Goal: Check status

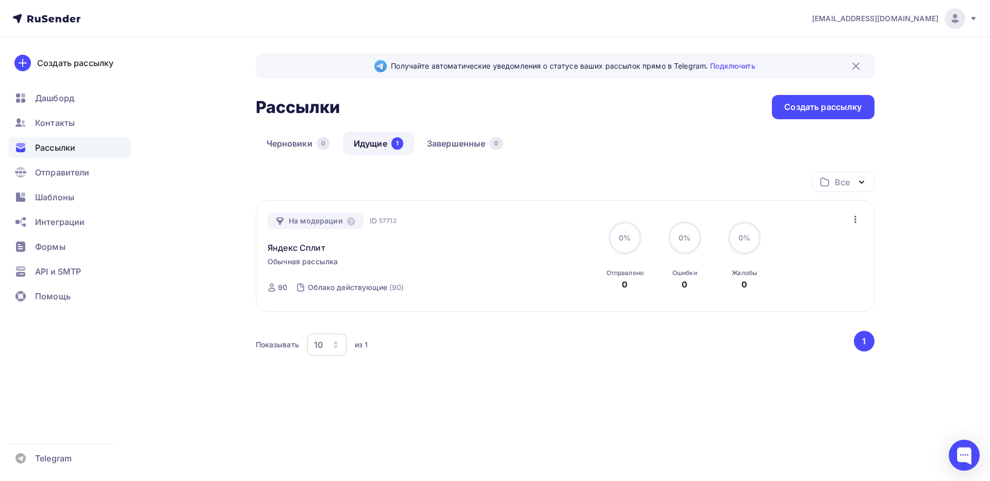
click at [461, 210] on div "На модерации ID 57712 Яндекс Сплит Обычная рассылка Отправка ID 57712 90 Облако…" at bounding box center [565, 255] width 619 height 111
drag, startPoint x: 682, startPoint y: 238, endPoint x: 701, endPoint y: 240, distance: 19.2
click at [701, 240] on div "2.2%" at bounding box center [684, 237] width 33 height 33
click at [690, 240] on span "2.2%" at bounding box center [684, 237] width 19 height 9
drag, startPoint x: 690, startPoint y: 240, endPoint x: 679, endPoint y: 240, distance: 10.8
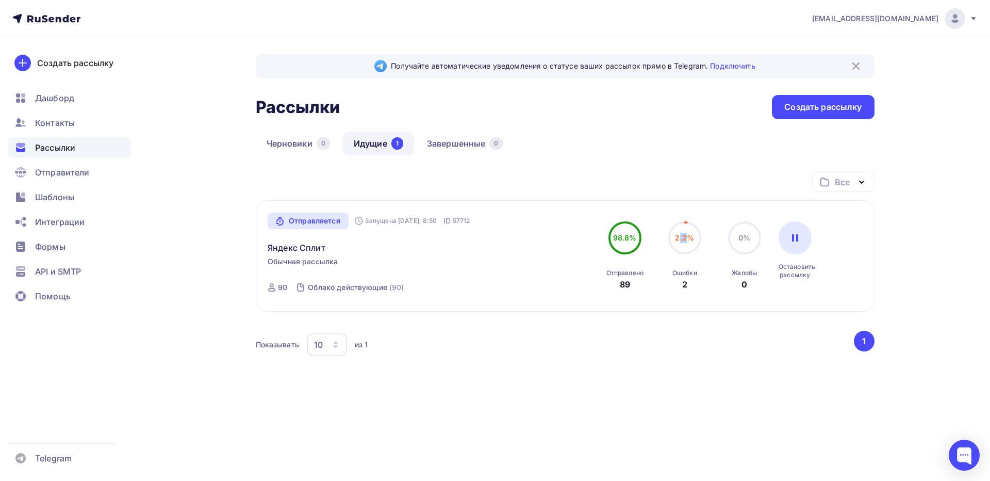
click at [679, 240] on span "2.2%" at bounding box center [684, 237] width 19 height 9
click at [305, 250] on link "Яндекс Сплит" at bounding box center [297, 247] width 58 height 12
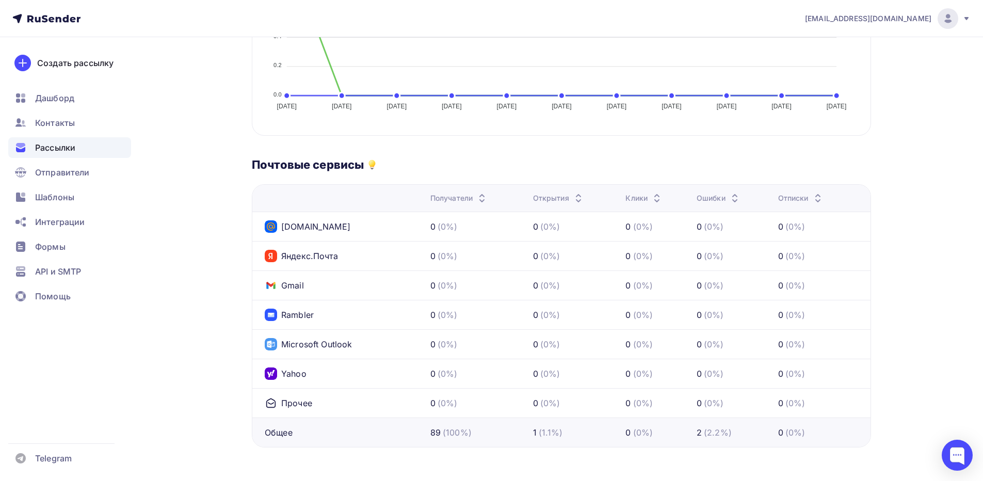
scroll to position [373, 0]
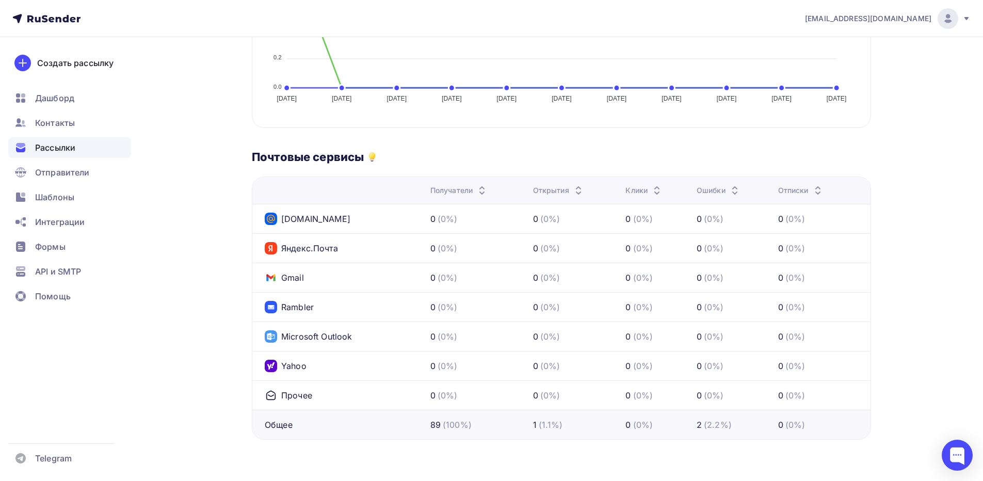
click at [713, 425] on div "(2.2%)" at bounding box center [718, 424] width 28 height 12
click at [699, 425] on div "2" at bounding box center [698, 424] width 5 height 12
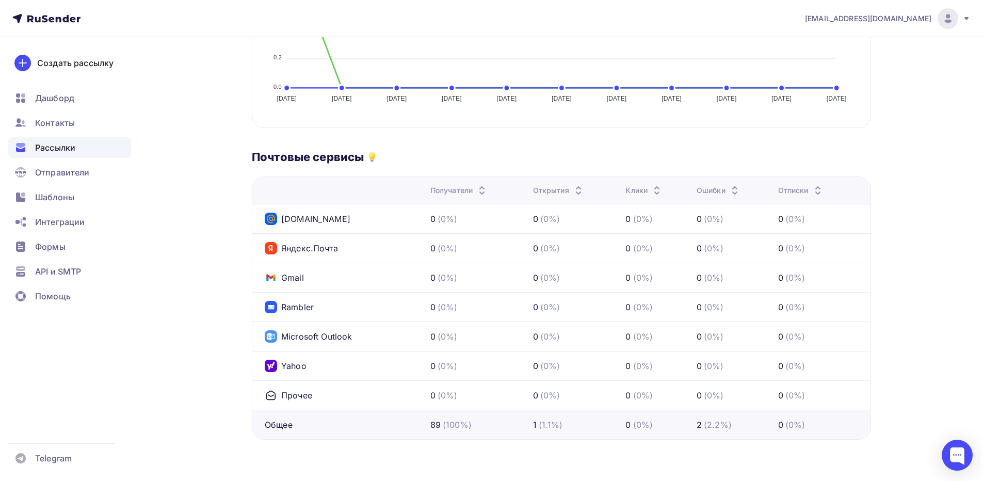
click at [699, 425] on div "2" at bounding box center [698, 424] width 5 height 12
click at [283, 426] on div "Общее" at bounding box center [279, 424] width 28 height 12
click at [284, 428] on div "Общее" at bounding box center [279, 424] width 28 height 12
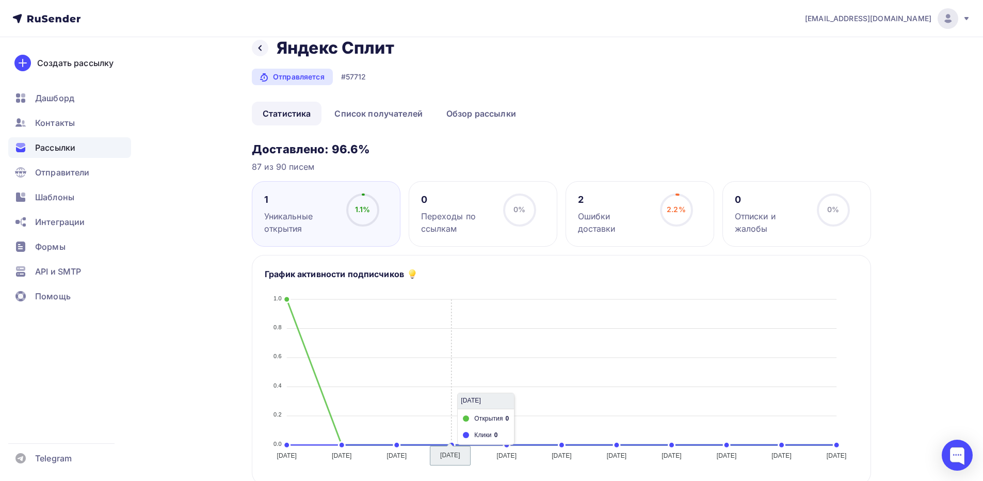
scroll to position [12, 0]
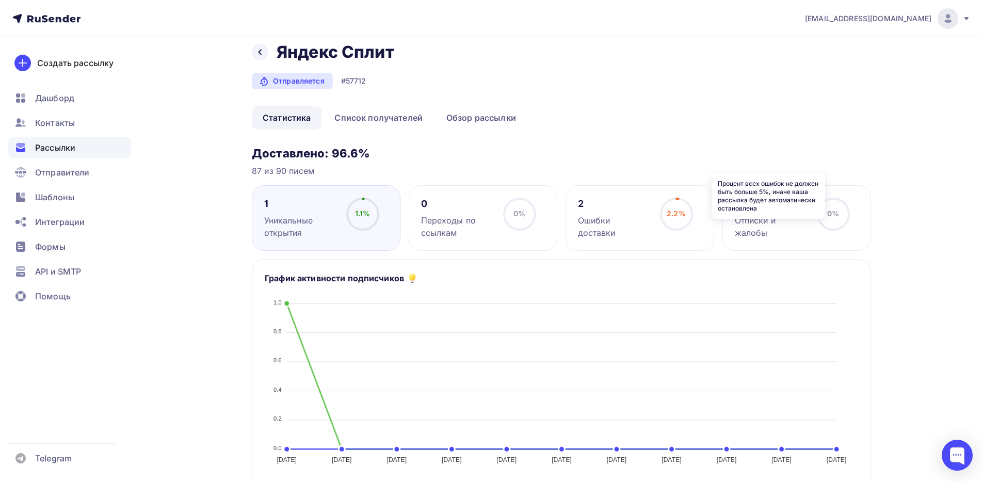
click at [0, 0] on icon at bounding box center [0, 0] width 0 height 0
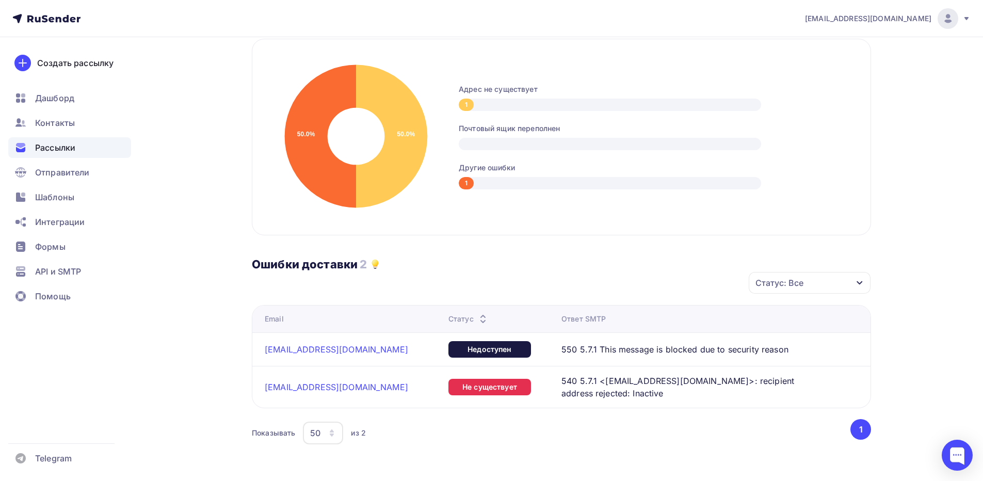
scroll to position [239, 0]
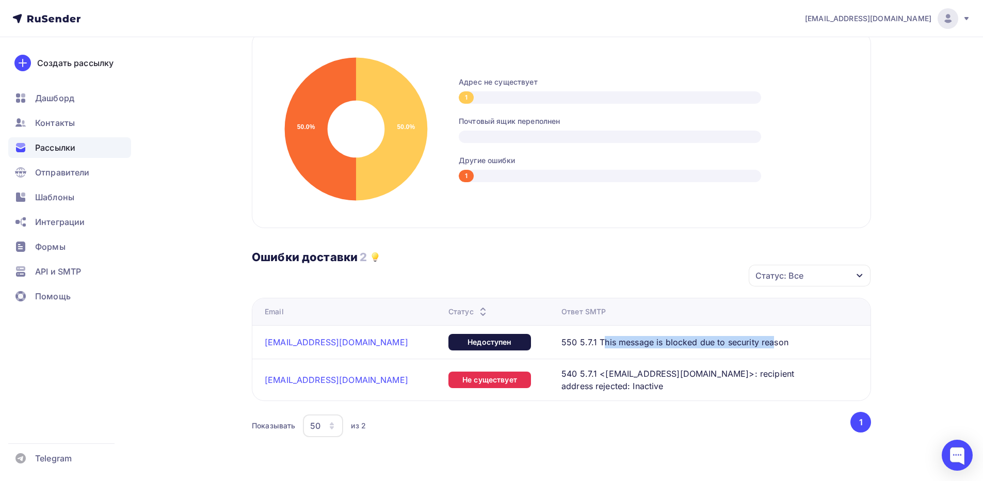
drag, startPoint x: 564, startPoint y: 344, endPoint x: 733, endPoint y: 345, distance: 169.2
click at [731, 345] on span "550 5.7.1 This message is blocked due to security reason" at bounding box center [674, 342] width 227 height 12
drag, startPoint x: 744, startPoint y: 346, endPoint x: 691, endPoint y: 347, distance: 53.7
click at [706, 346] on span "550 5.7.1 This message is blocked due to security reason" at bounding box center [674, 342] width 227 height 12
click at [687, 347] on span "550 5.7.1 This message is blocked due to security reason" at bounding box center [674, 342] width 227 height 12
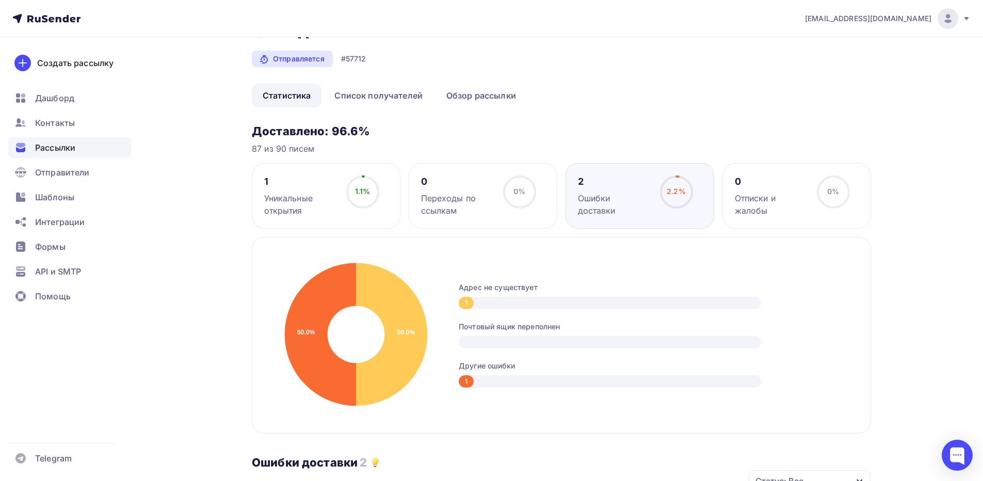
scroll to position [0, 0]
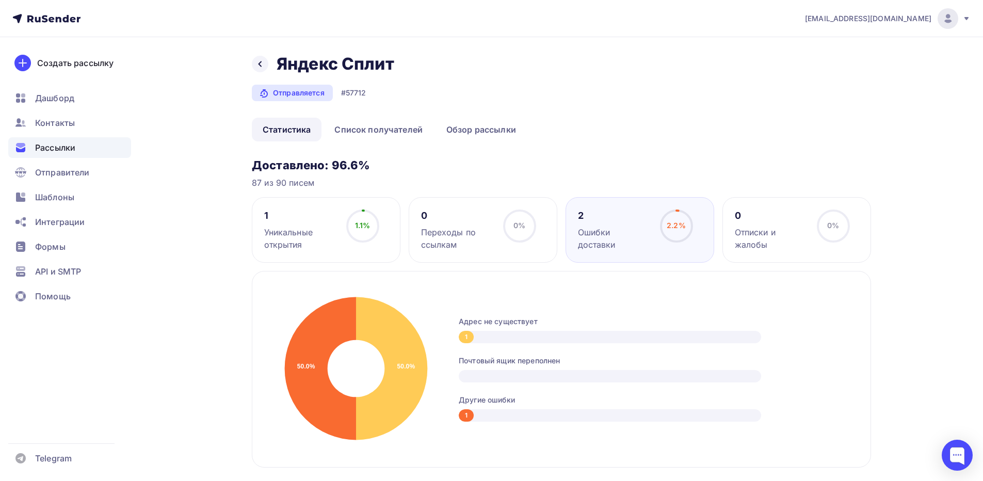
click at [289, 132] on link "Статистика" at bounding box center [287, 130] width 70 height 24
click at [378, 130] on link "Список получателей" at bounding box center [378, 130] width 110 height 24
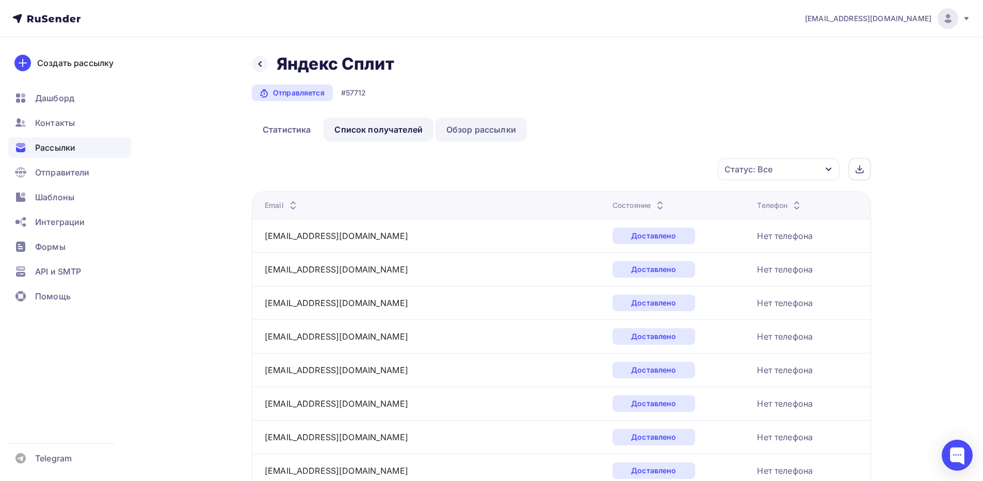
click at [472, 129] on link "Обзор рассылки" at bounding box center [480, 130] width 91 height 24
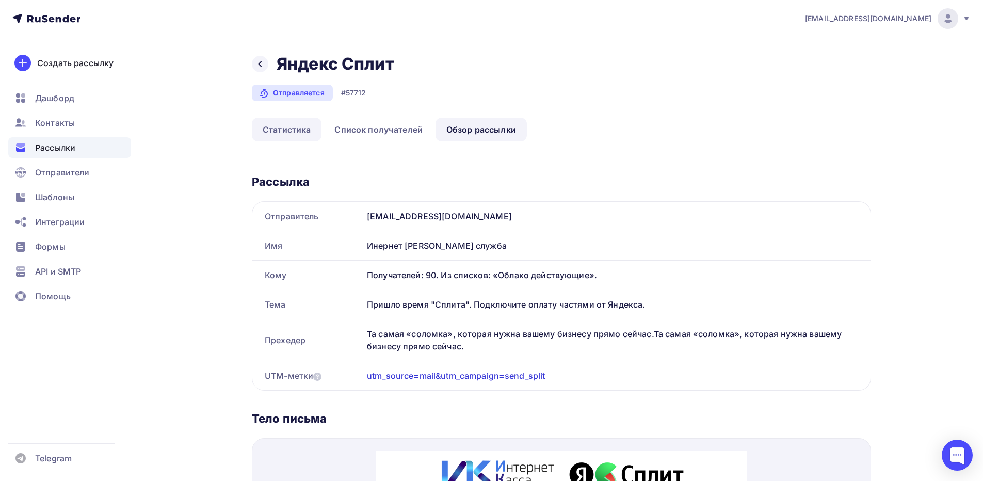
click at [281, 130] on link "Статистика" at bounding box center [287, 130] width 70 height 24
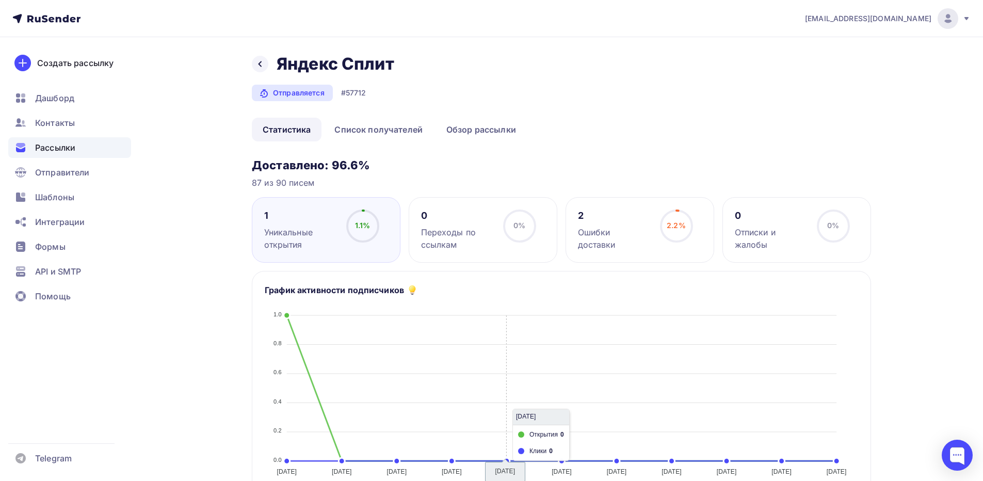
scroll to position [155, 0]
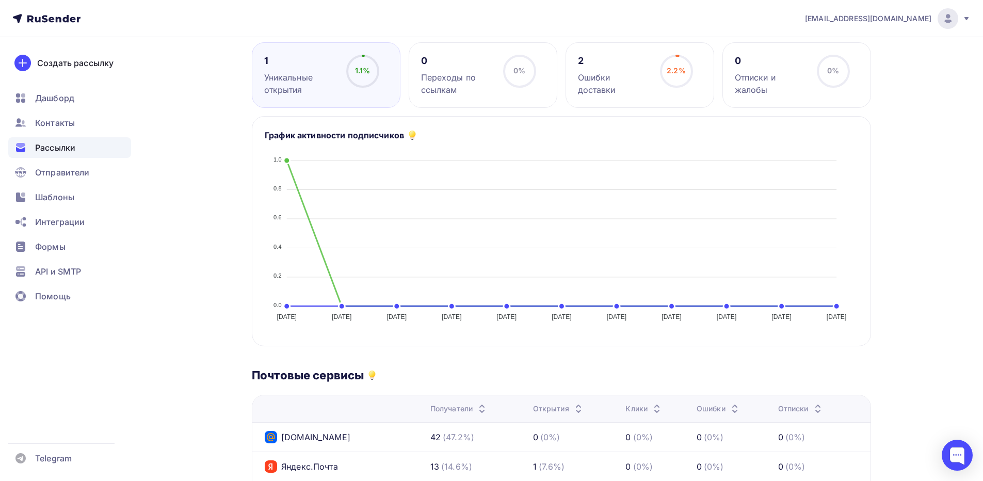
click at [287, 159] on icon "03.09.2025 03.09.2025 04.09.2025 04.09.2025 05.09.2025 05.09.2025 06.09.2025 06…" at bounding box center [561, 235] width 593 height 181
click at [338, 80] on div "1.1% 1.1%" at bounding box center [363, 75] width 52 height 41
click at [0, 0] on icon at bounding box center [0, 0] width 0 height 0
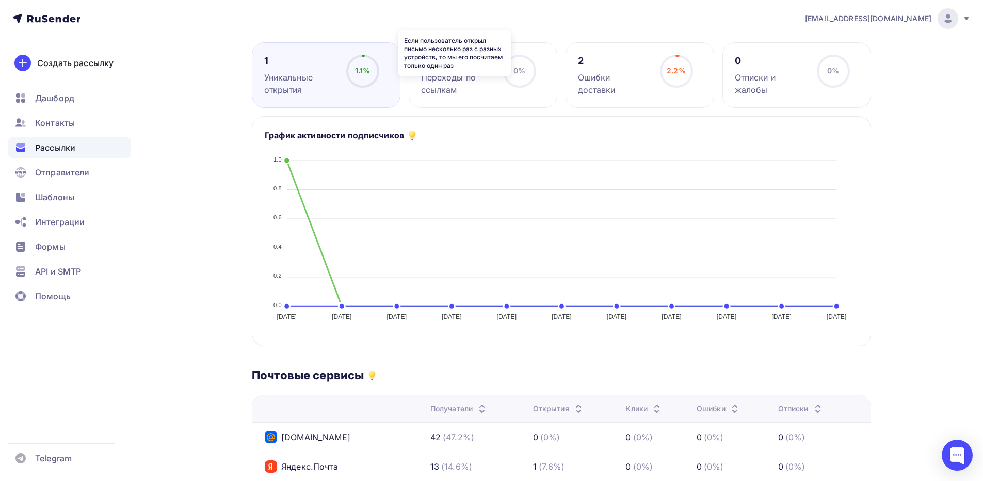
click at [0, 0] on icon at bounding box center [0, 0] width 0 height 0
click at [429, 104] on div "0 Переходы по ссылкам 0% 0%" at bounding box center [483, 75] width 149 height 66
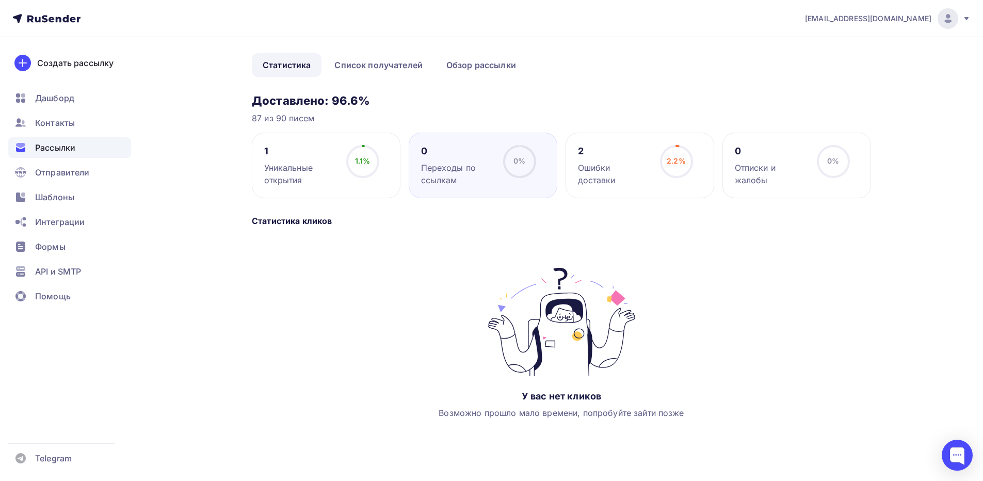
scroll to position [0, 0]
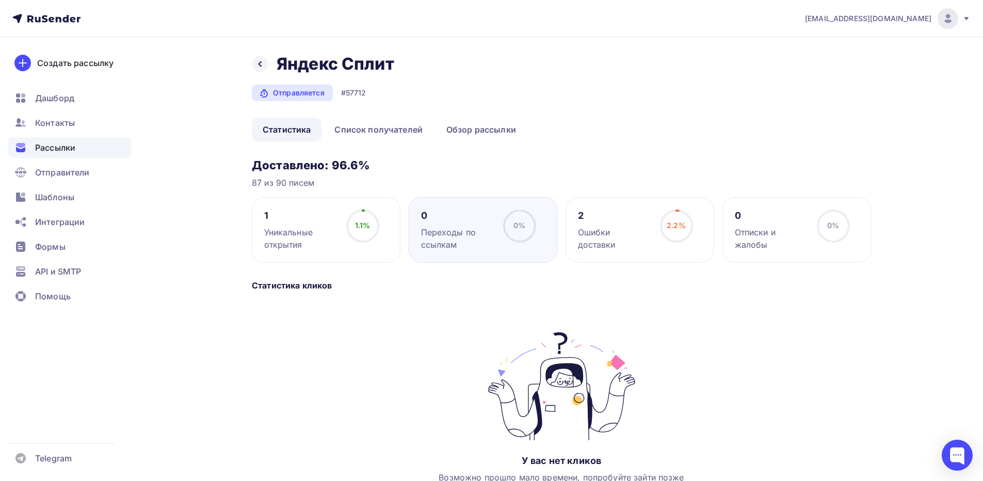
click at [367, 225] on span "1.1%" at bounding box center [362, 225] width 15 height 9
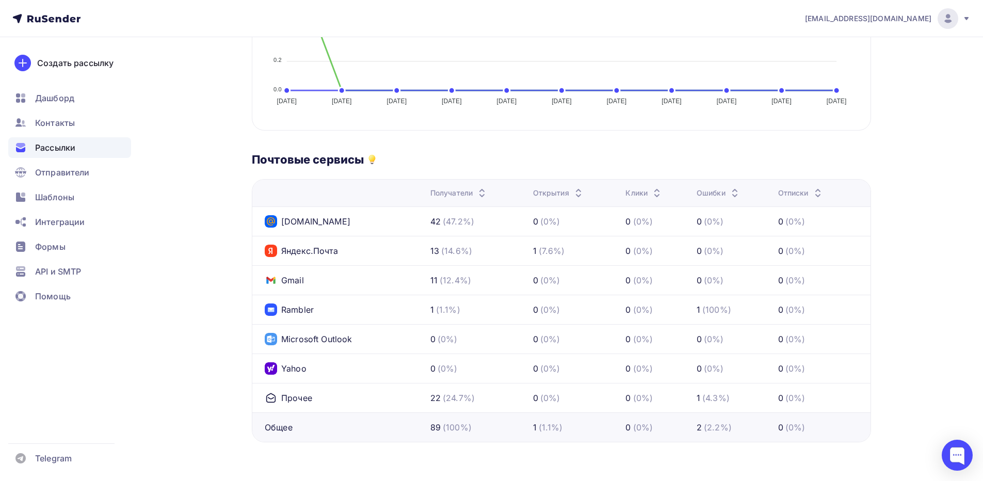
scroll to position [373, 0]
drag, startPoint x: 531, startPoint y: 249, endPoint x: 554, endPoint y: 249, distance: 22.7
click at [554, 249] on td "1 (7.6%)" at bounding box center [575, 247] width 93 height 29
click at [557, 255] on td "1 (7.6%)" at bounding box center [575, 247] width 93 height 29
drag, startPoint x: 564, startPoint y: 254, endPoint x: 558, endPoint y: 255, distance: 6.2
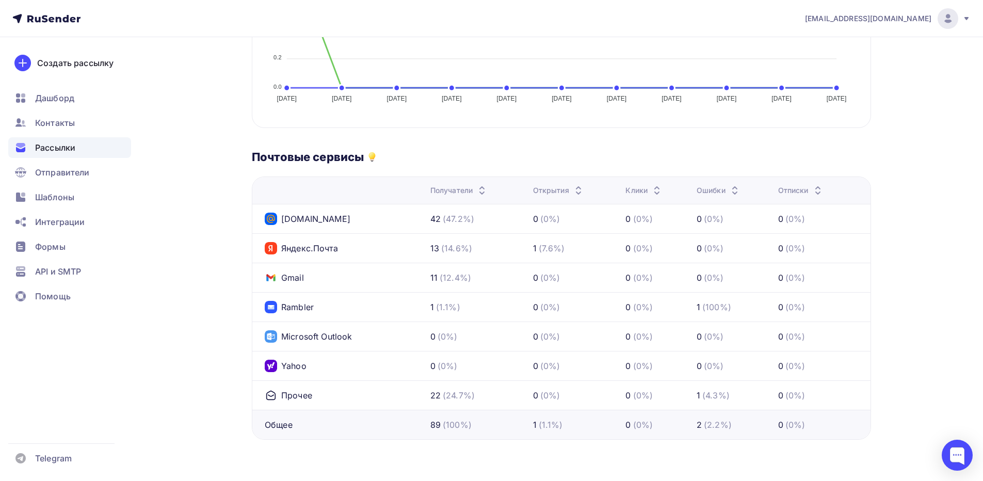
click at [561, 254] on td "1 (7.6%)" at bounding box center [575, 247] width 93 height 29
click at [556, 255] on td "1 (7.6%)" at bounding box center [575, 247] width 93 height 29
drag, startPoint x: 728, startPoint y: 309, endPoint x: 680, endPoint y: 314, distance: 47.7
click at [681, 314] on tr "Rambler 1 (1.1%) 0 (0%) 0 (0%) 1 (100%) 0 (0%)" at bounding box center [561, 306] width 618 height 29
click at [453, 327] on td "0 (0%)" at bounding box center [477, 335] width 103 height 29
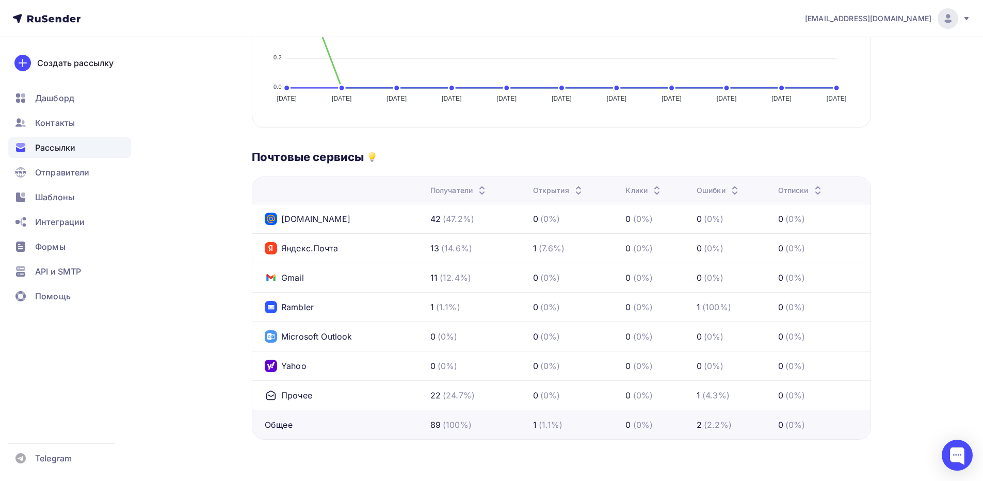
click at [417, 313] on tr "Rambler 1 (1.1%) 0 (0%) 0 (0%) 1 (100%) 0 (0%)" at bounding box center [561, 306] width 618 height 29
click at [452, 318] on td "1 (1.1%)" at bounding box center [477, 306] width 103 height 29
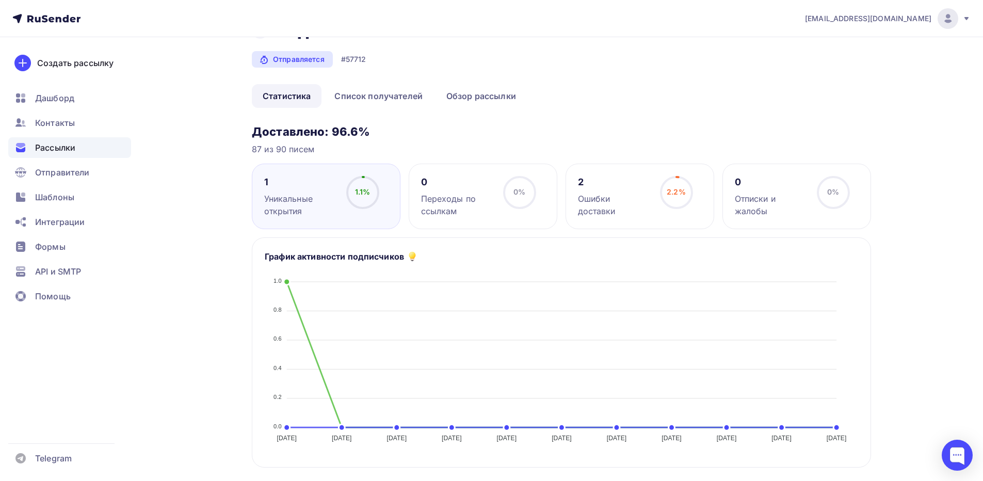
scroll to position [52, 0]
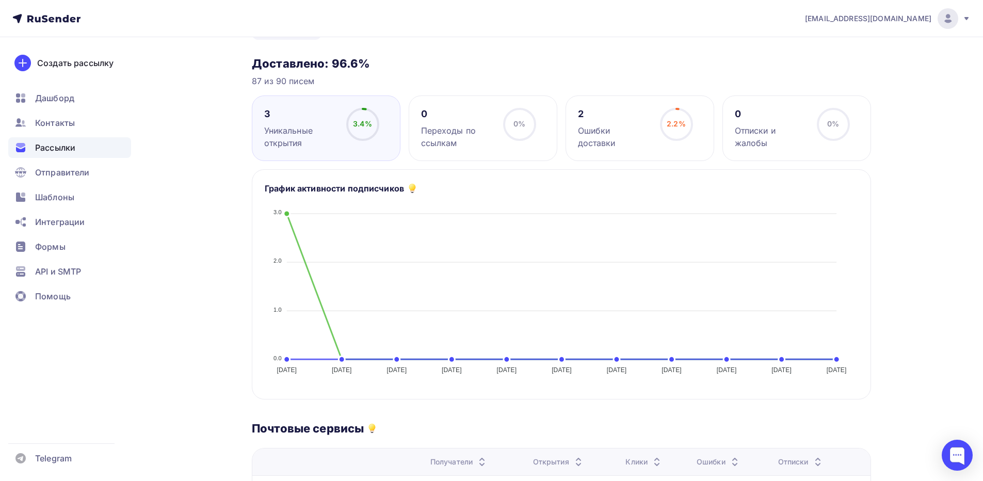
scroll to position [96, 0]
